Goal: Use online tool/utility: Use online tool/utility

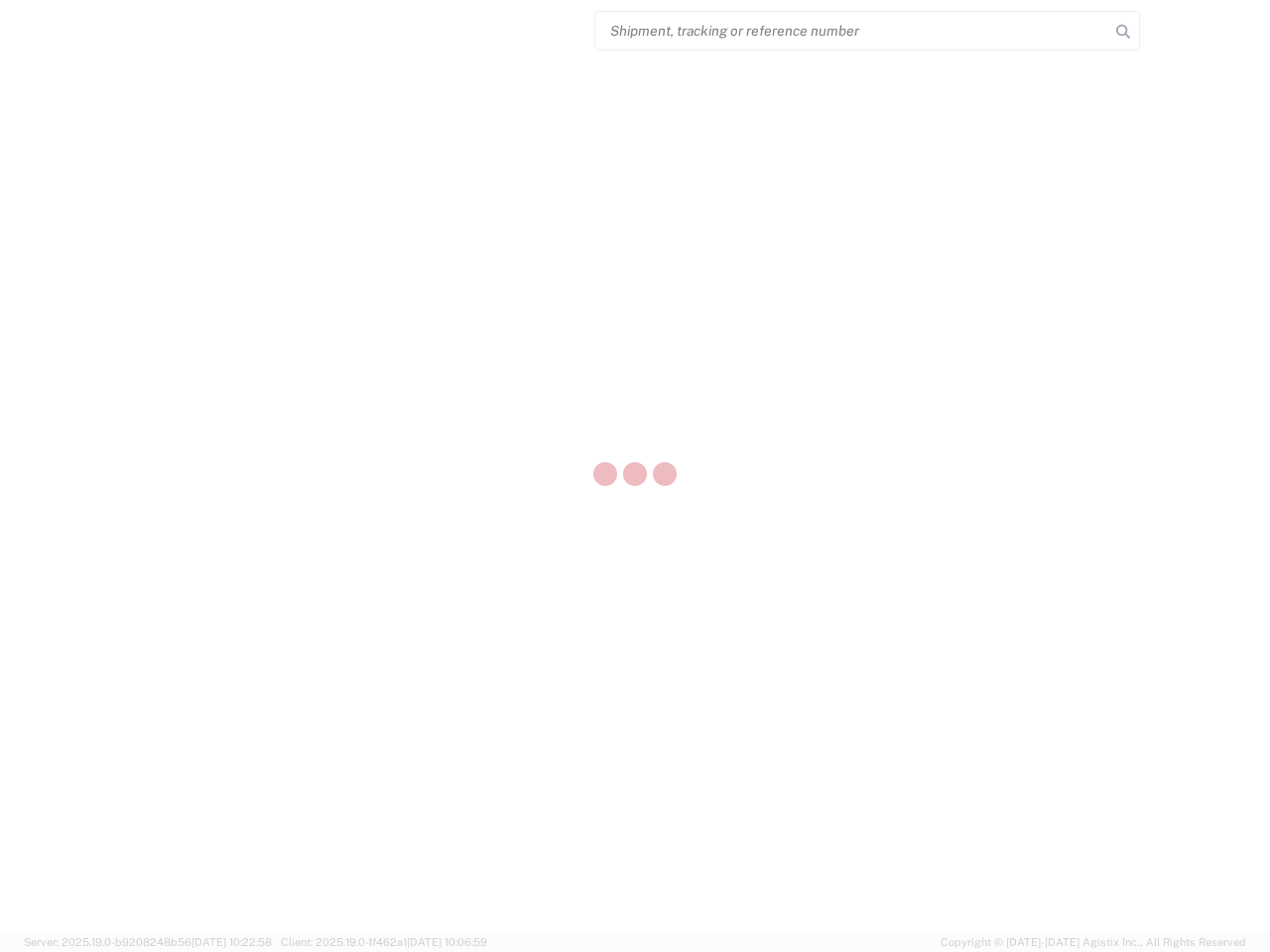
select select "US"
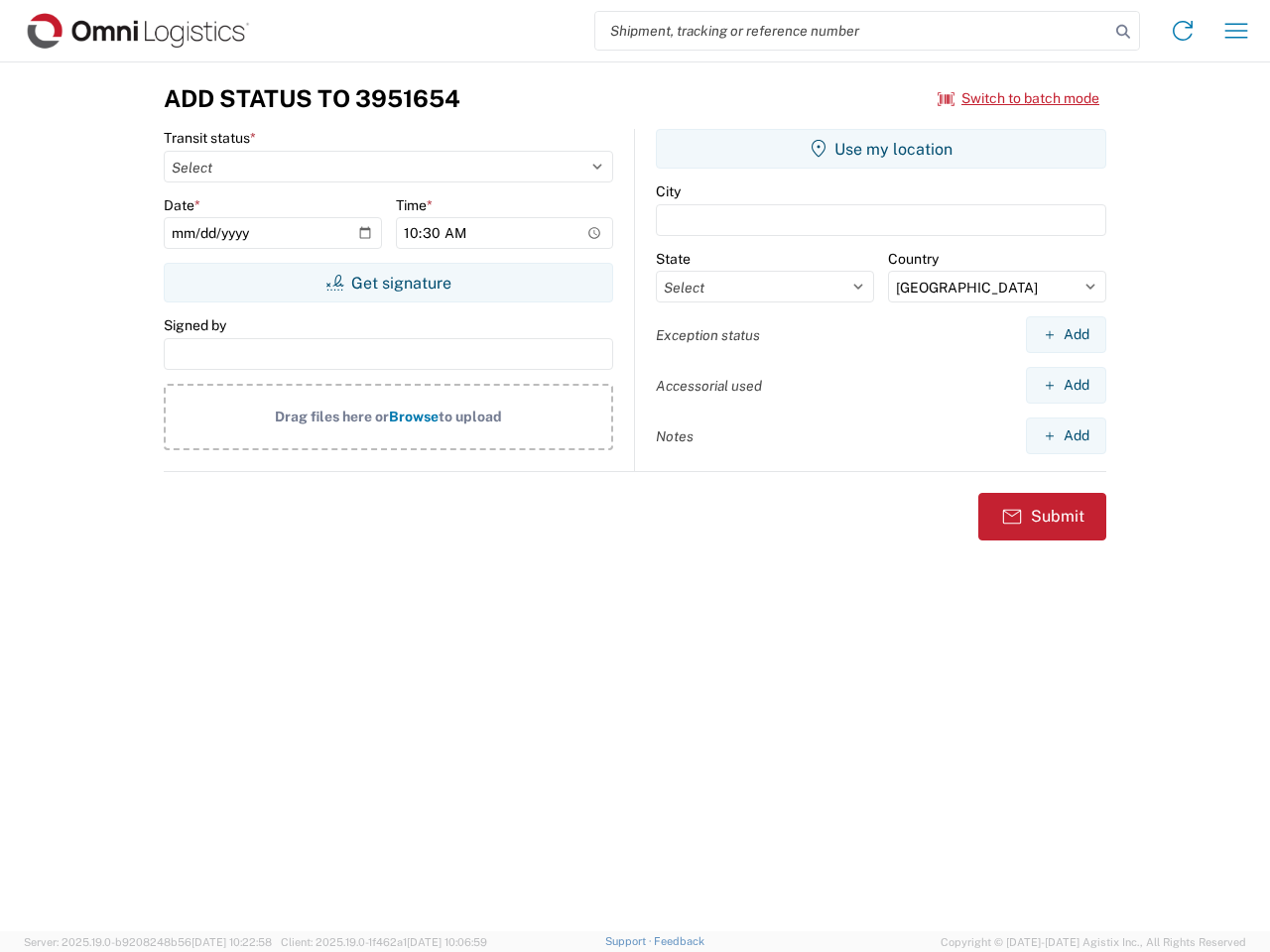
click at [852, 31] on input "search" at bounding box center [852, 31] width 514 height 38
click at [1123, 32] on icon at bounding box center [1123, 32] width 28 height 28
click at [1182, 31] on icon at bounding box center [1182, 31] width 32 height 32
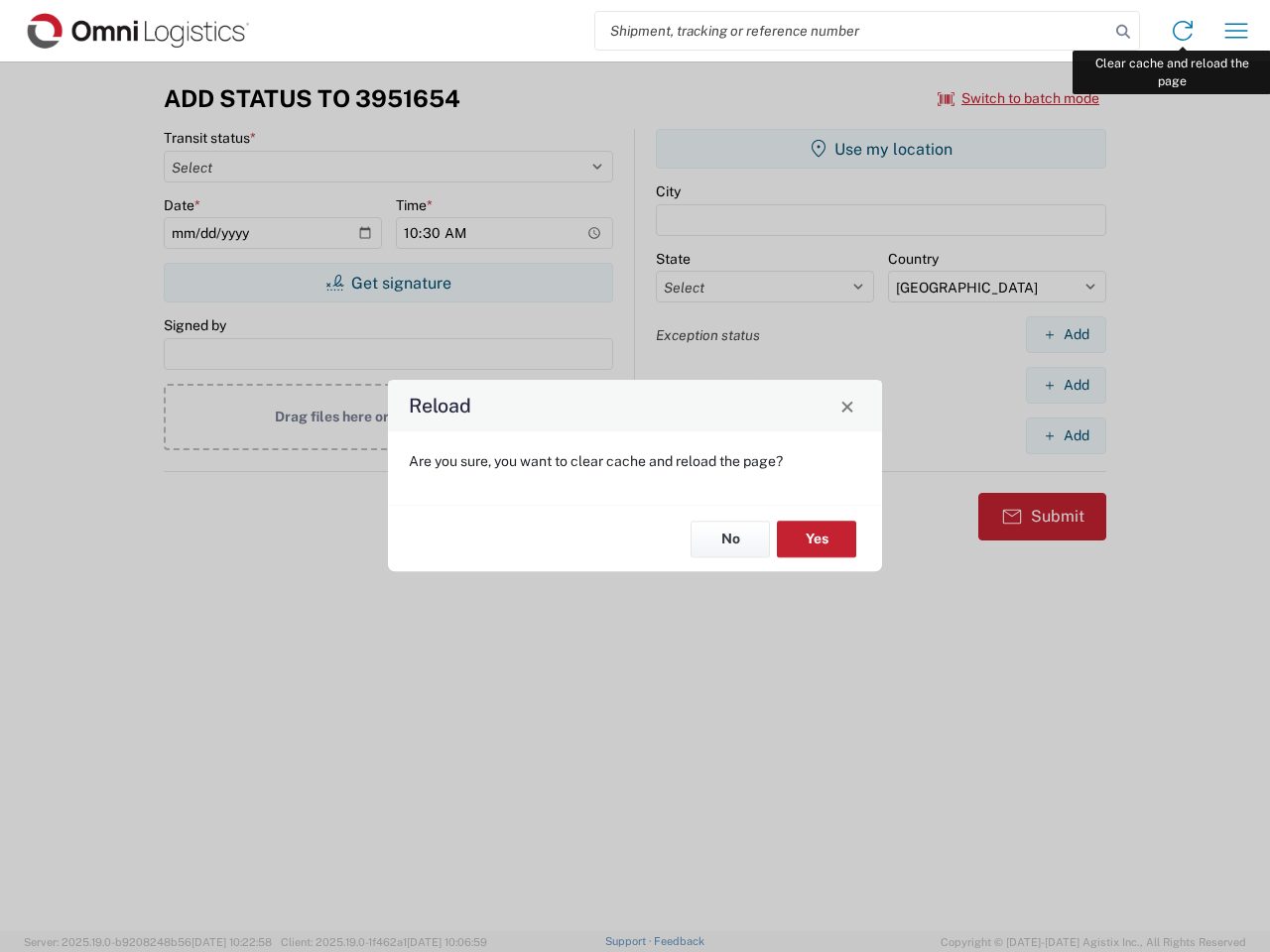
click at [1236, 31] on div "Reload Are you sure, you want to clear cache and reload the page? No Yes" at bounding box center [635, 476] width 1270 height 952
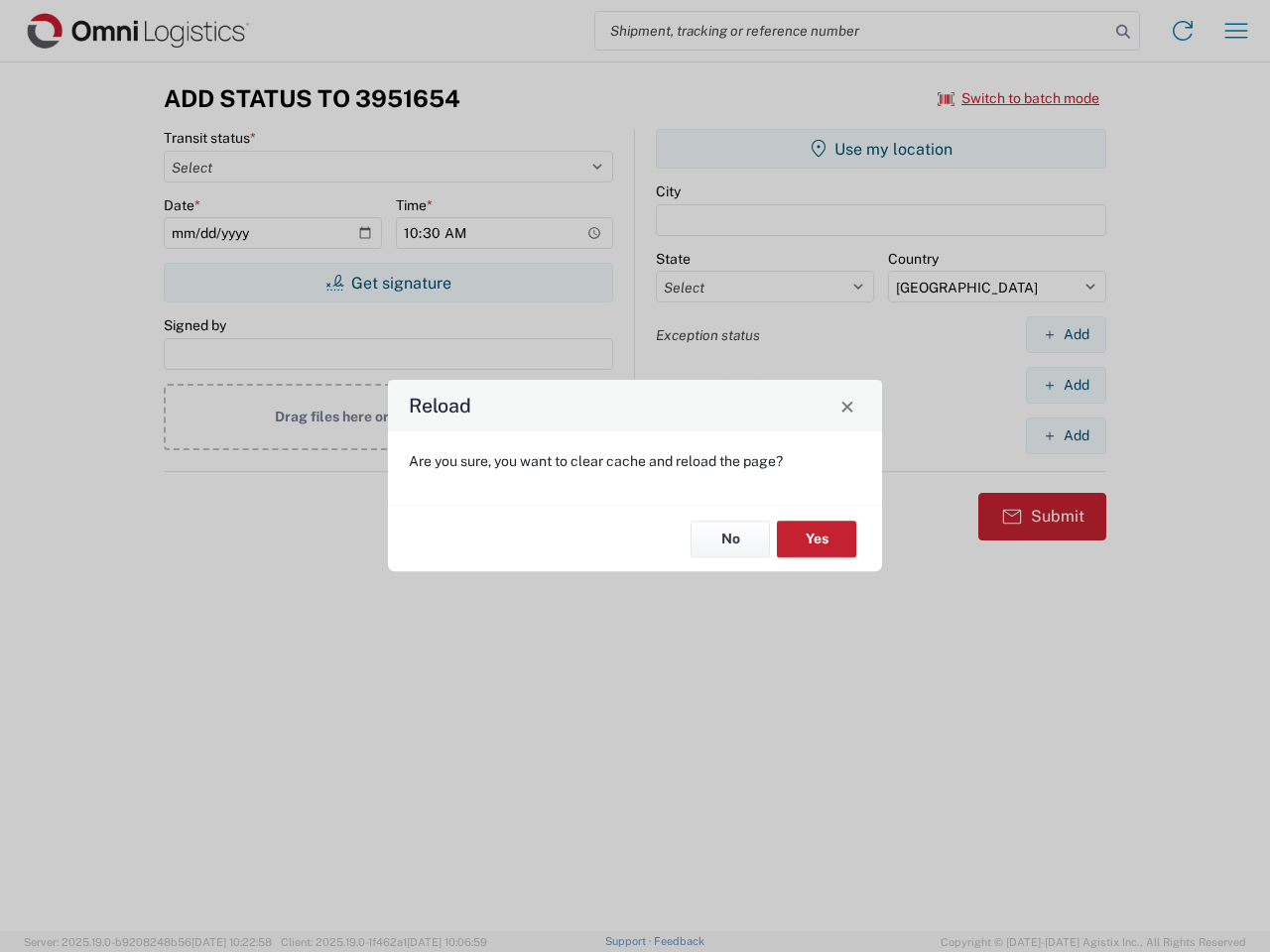
click at [1019, 99] on div "Reload Are you sure, you want to clear cache and reload the page? No Yes" at bounding box center [635, 476] width 1270 height 952
click at [387, 283] on div "Reload Are you sure, you want to clear cache and reload the page? No Yes" at bounding box center [635, 476] width 1270 height 952
click at [881, 148] on div "Reload Are you sure, you want to clear cache and reload the page? No Yes" at bounding box center [635, 476] width 1270 height 952
click at [1065, 335] on div "Reload Are you sure, you want to clear cache and reload the page? No Yes" at bounding box center [635, 476] width 1270 height 952
click at [1065, 384] on div "Reload Are you sure, you want to clear cache and reload the page? No Yes" at bounding box center [635, 476] width 1270 height 952
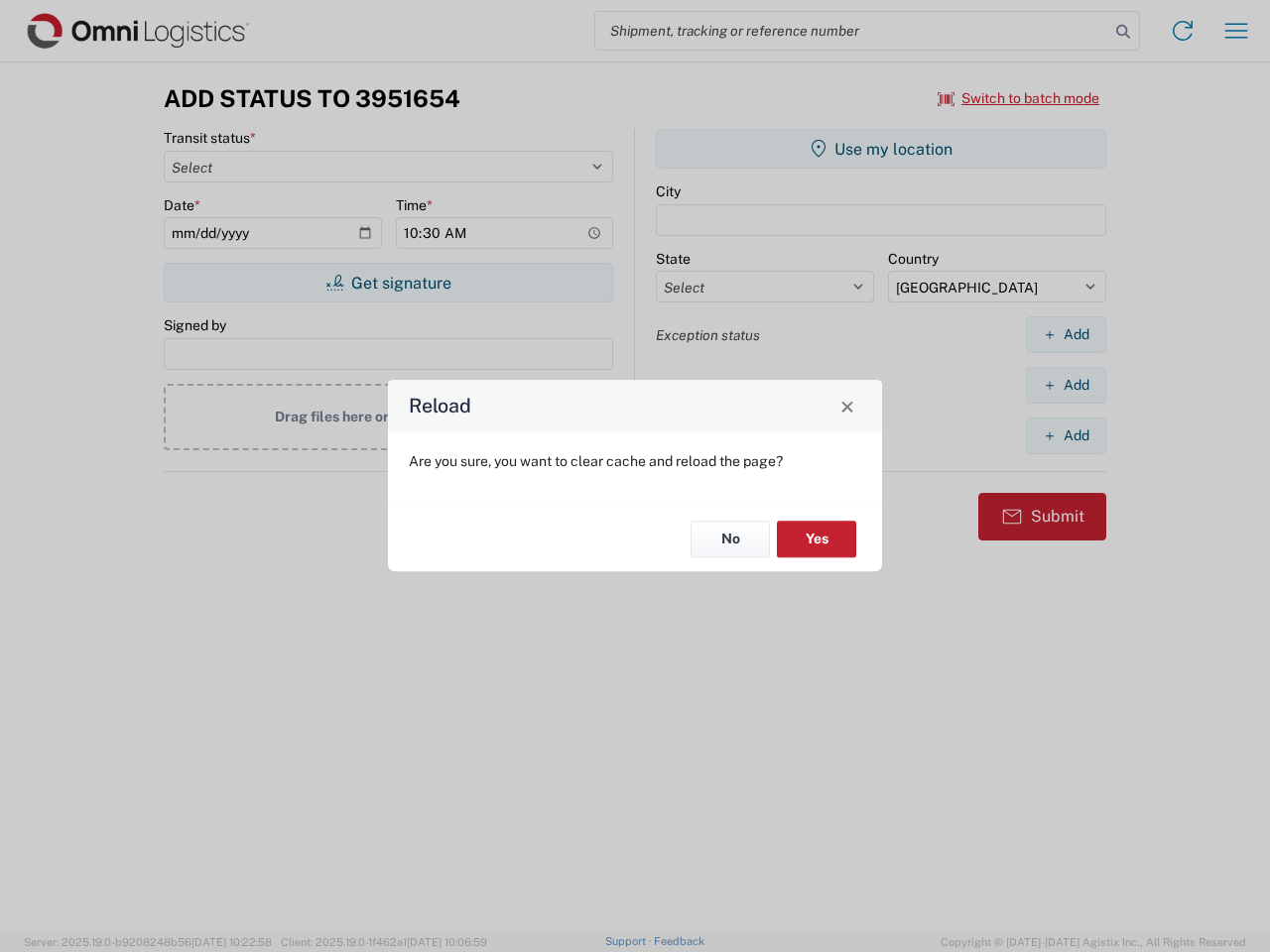
click at [1065, 435] on div "Reload Are you sure, you want to clear cache and reload the page? No Yes" at bounding box center [635, 476] width 1270 height 952
